Goal: Task Accomplishment & Management: Manage account settings

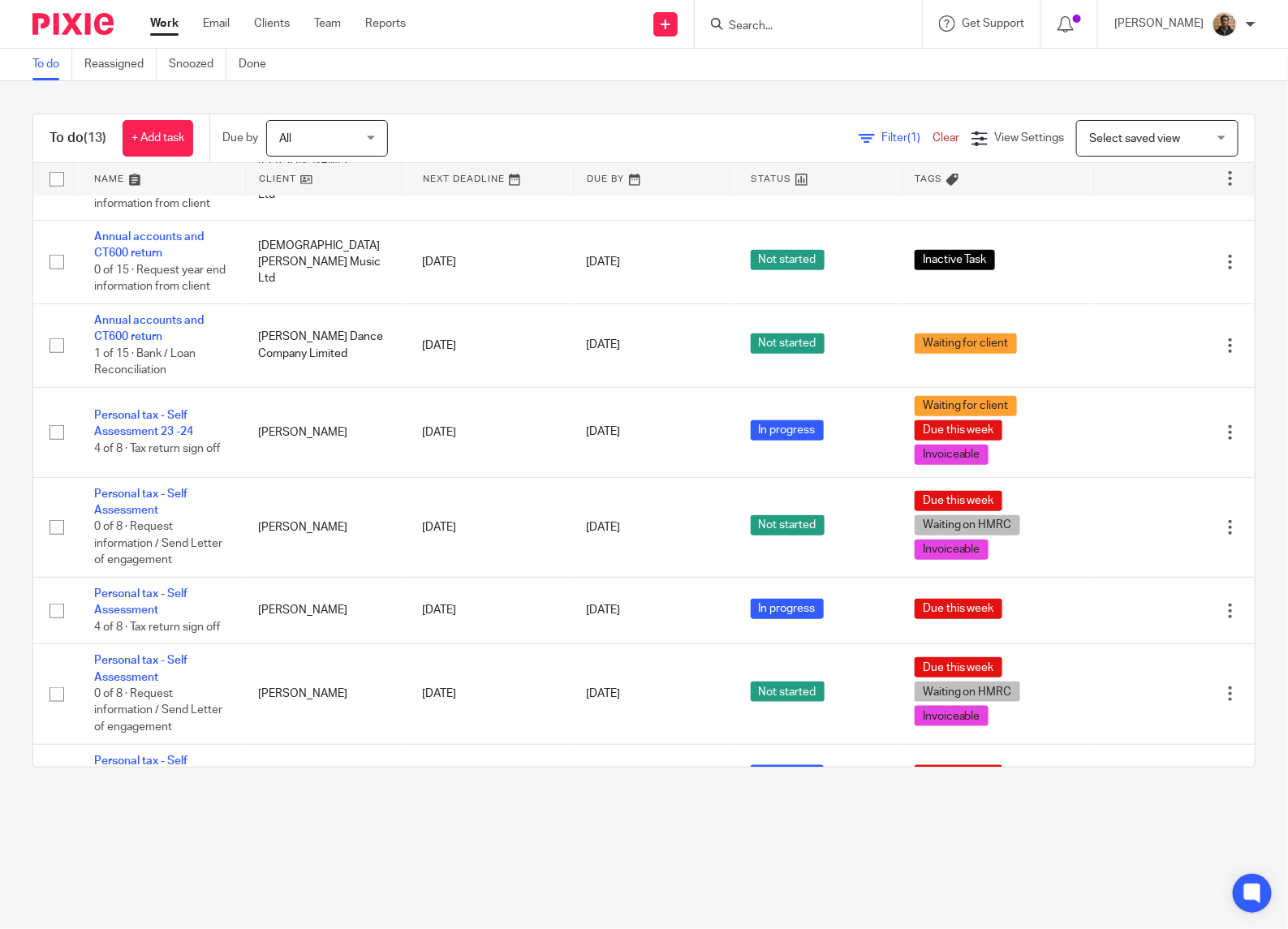
scroll to position [534, 0]
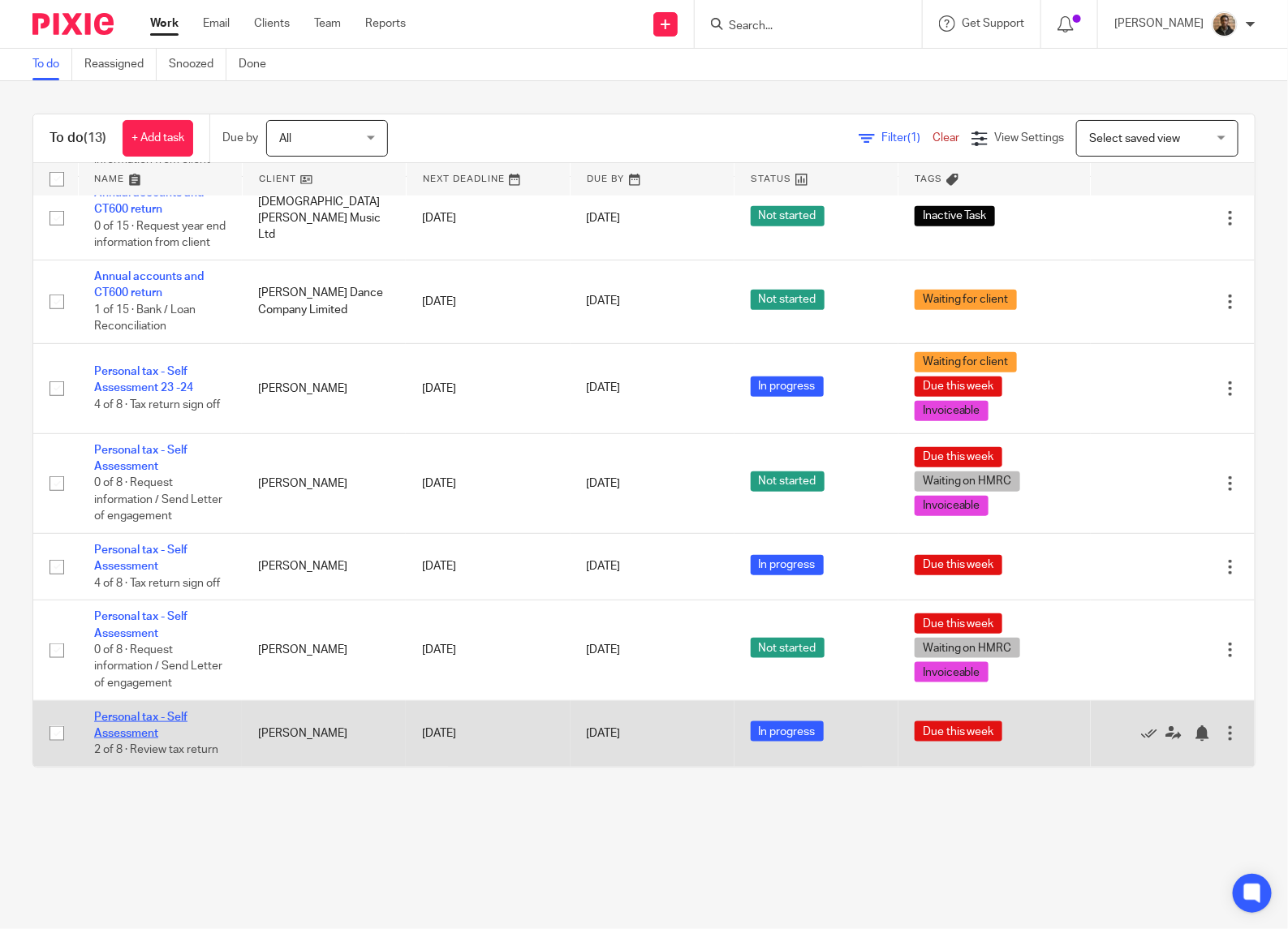
click at [138, 721] on link "Personal tax - Self Assessment" at bounding box center [141, 726] width 93 height 27
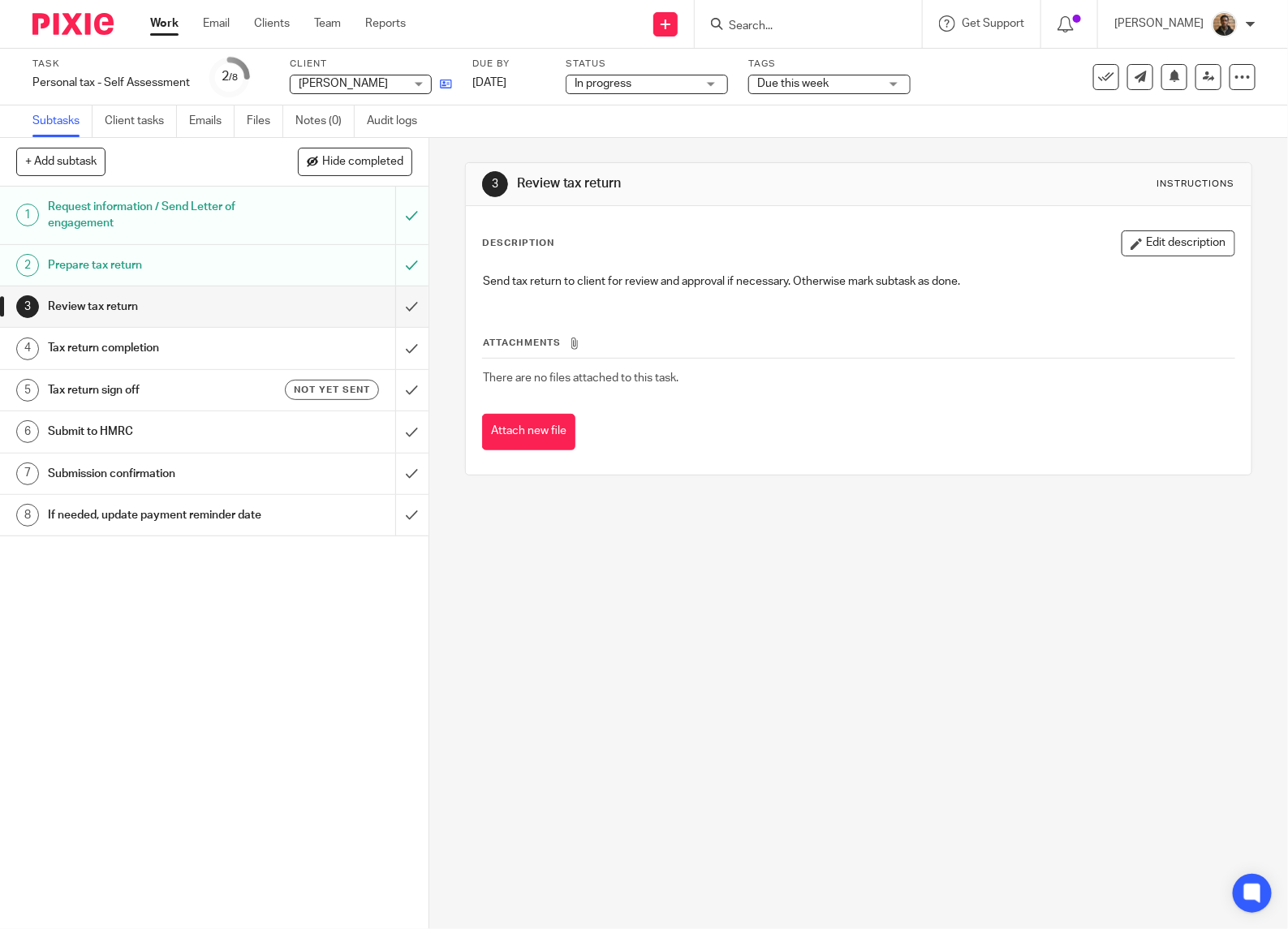
click at [439, 91] on link at bounding box center [442, 83] width 20 height 16
